Goal: Information Seeking & Learning: Check status

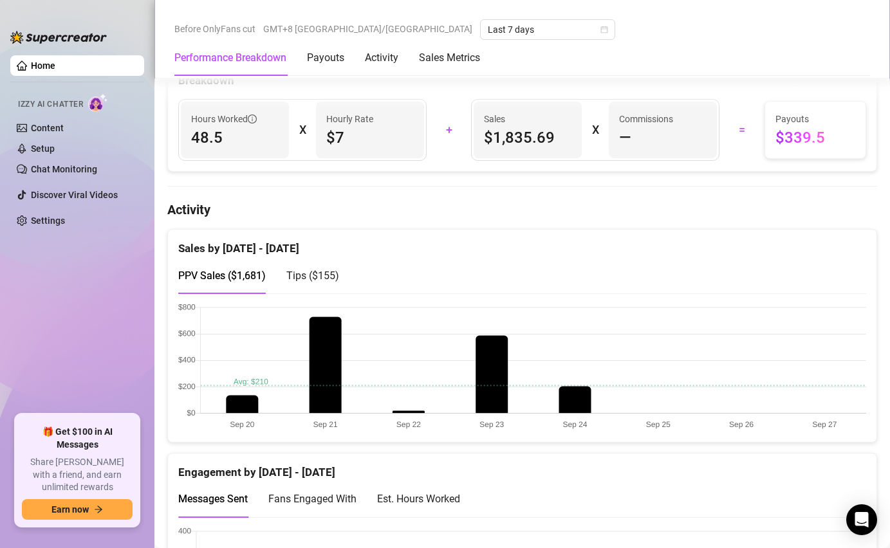
scroll to position [514, 0]
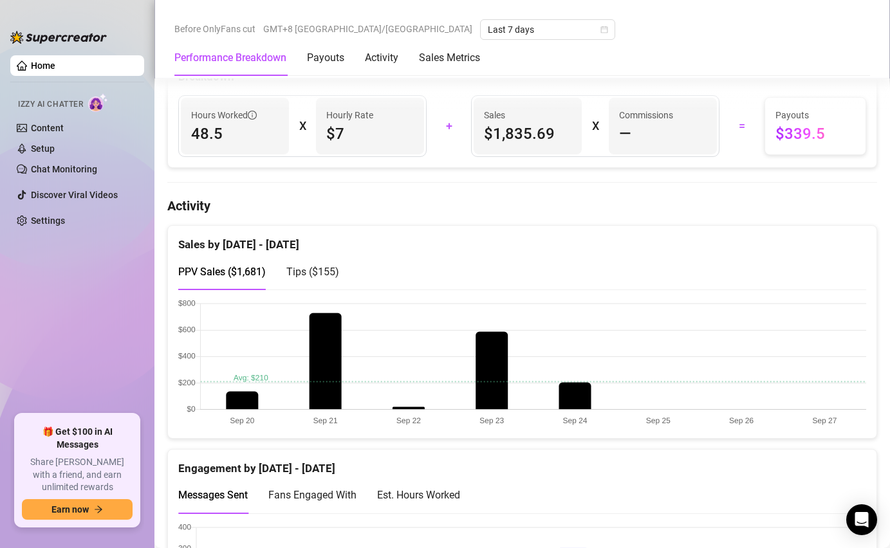
click at [311, 275] on span "Tips ( $155 )" at bounding box center [312, 272] width 53 height 12
click at [234, 264] on div "PPV Sales ( $1,681 )" at bounding box center [222, 272] width 88 height 16
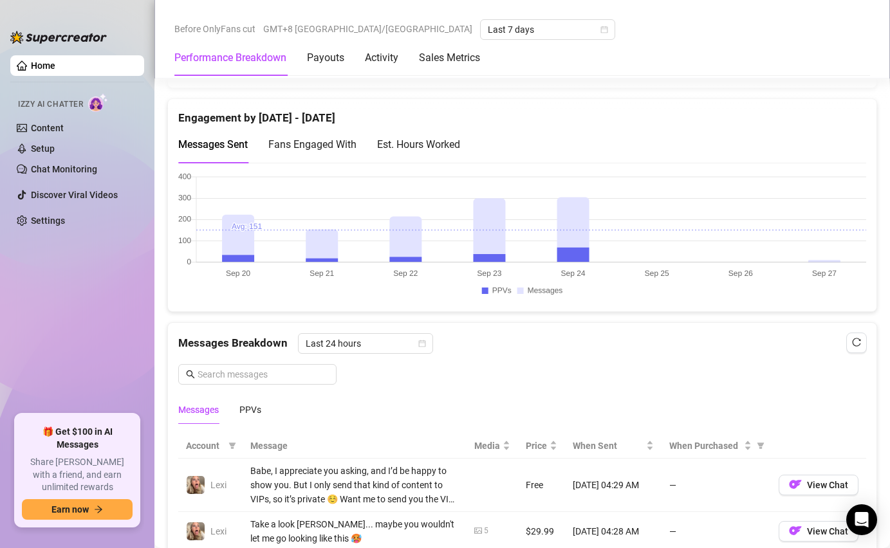
scroll to position [874, 0]
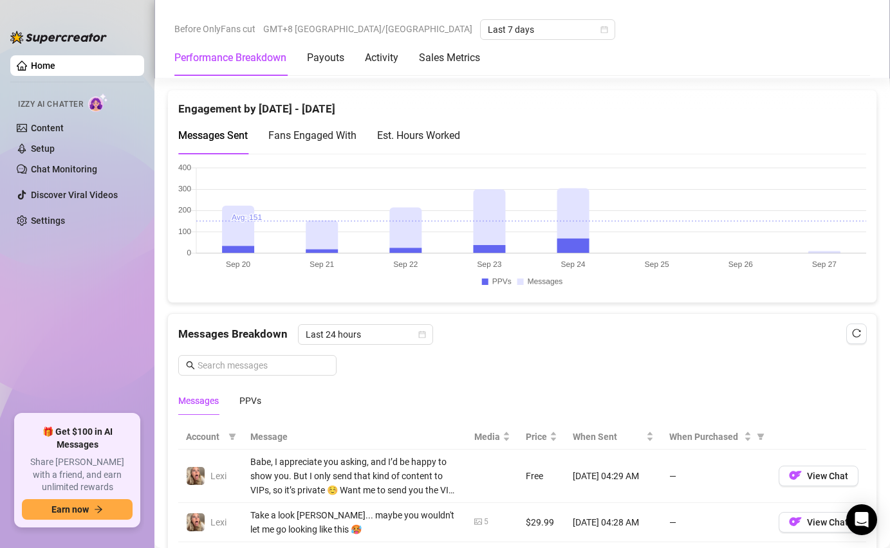
click at [400, 146] on div "Est. Hours Worked" at bounding box center [418, 135] width 83 height 37
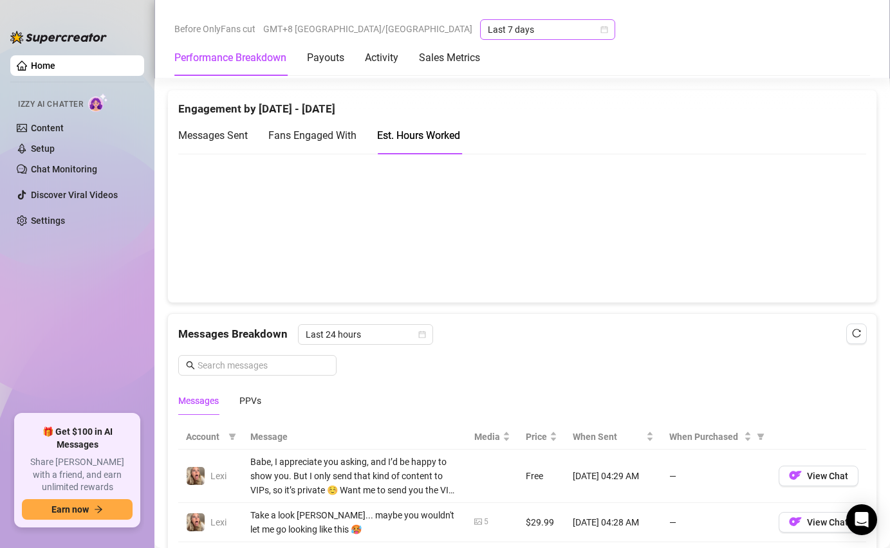
click at [488, 25] on span "Last 7 days" at bounding box center [548, 29] width 120 height 19
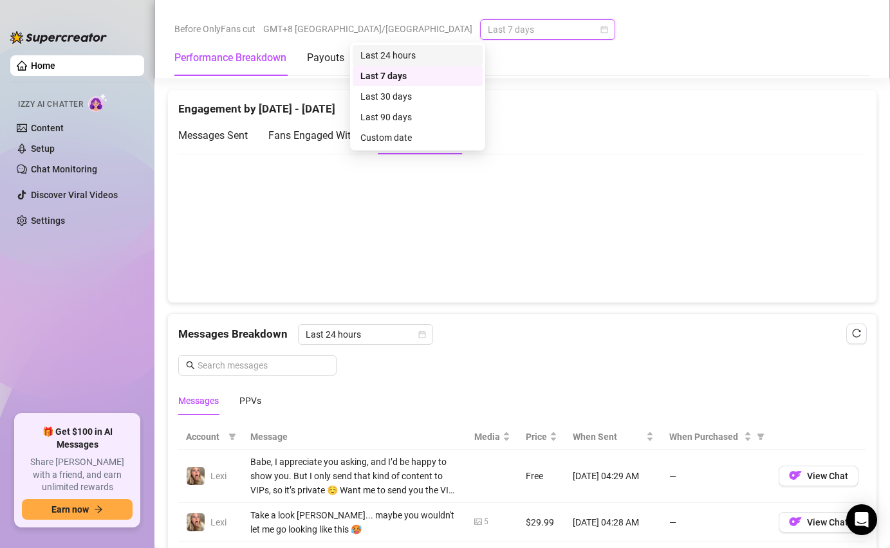
click at [433, 57] on div "Last 24 hours" at bounding box center [417, 55] width 115 height 14
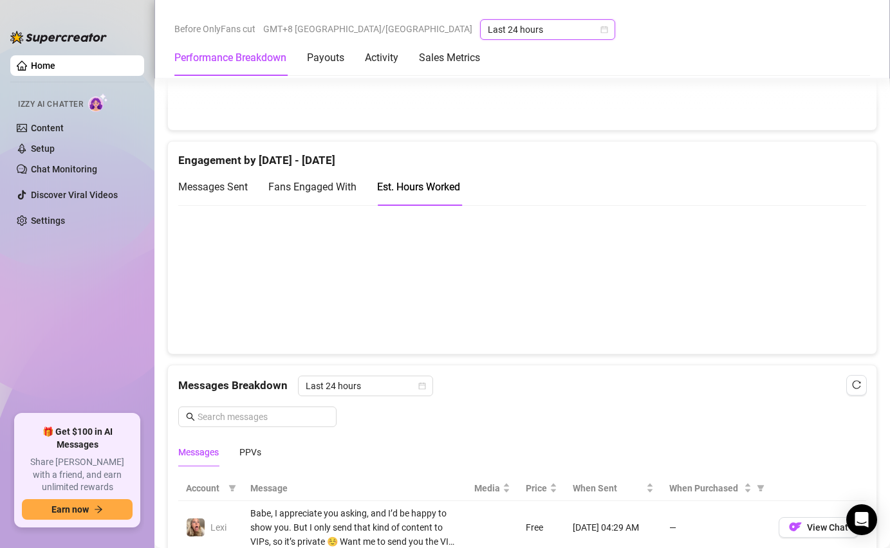
scroll to position [813, 0]
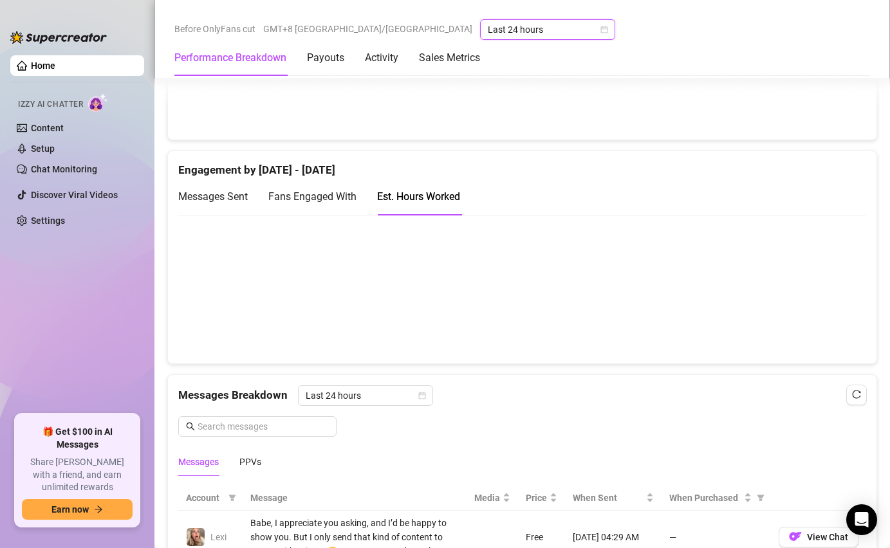
click at [299, 203] on div "Fans Engaged With" at bounding box center [312, 197] width 88 height 16
click at [234, 204] on div "Messages Sent" at bounding box center [213, 197] width 70 height 16
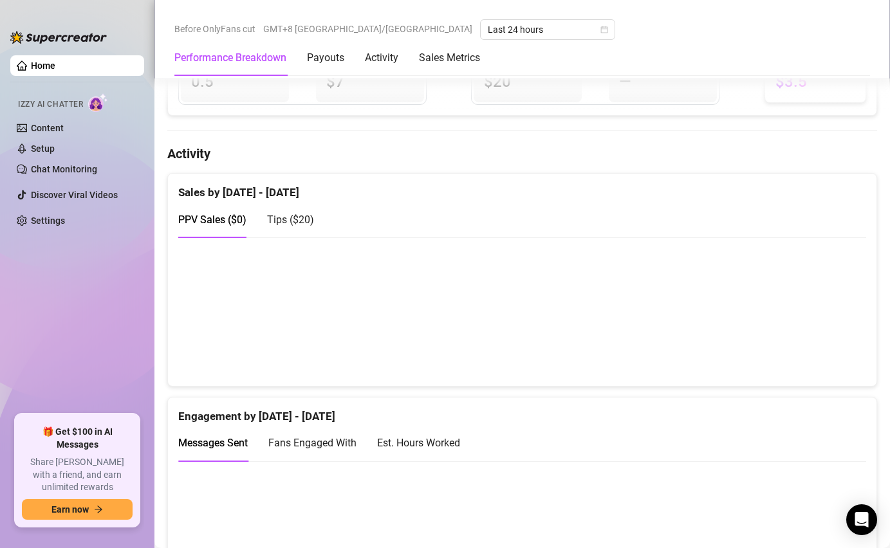
scroll to position [565, 0]
click at [289, 227] on div "Tips ( $20 )" at bounding box center [290, 221] width 47 height 16
click at [230, 226] on span "PPV Sales ( $0 )" at bounding box center [212, 221] width 68 height 12
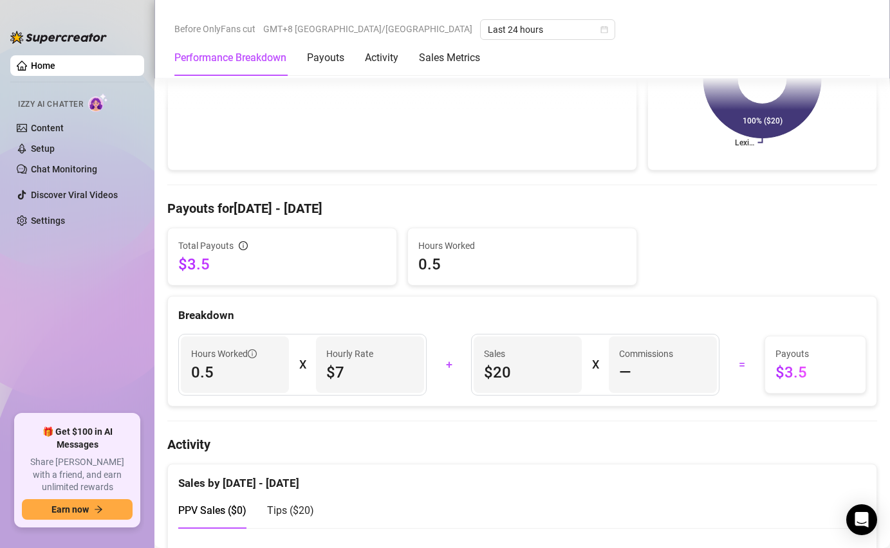
scroll to position [274, 0]
